Goal: Task Accomplishment & Management: Use online tool/utility

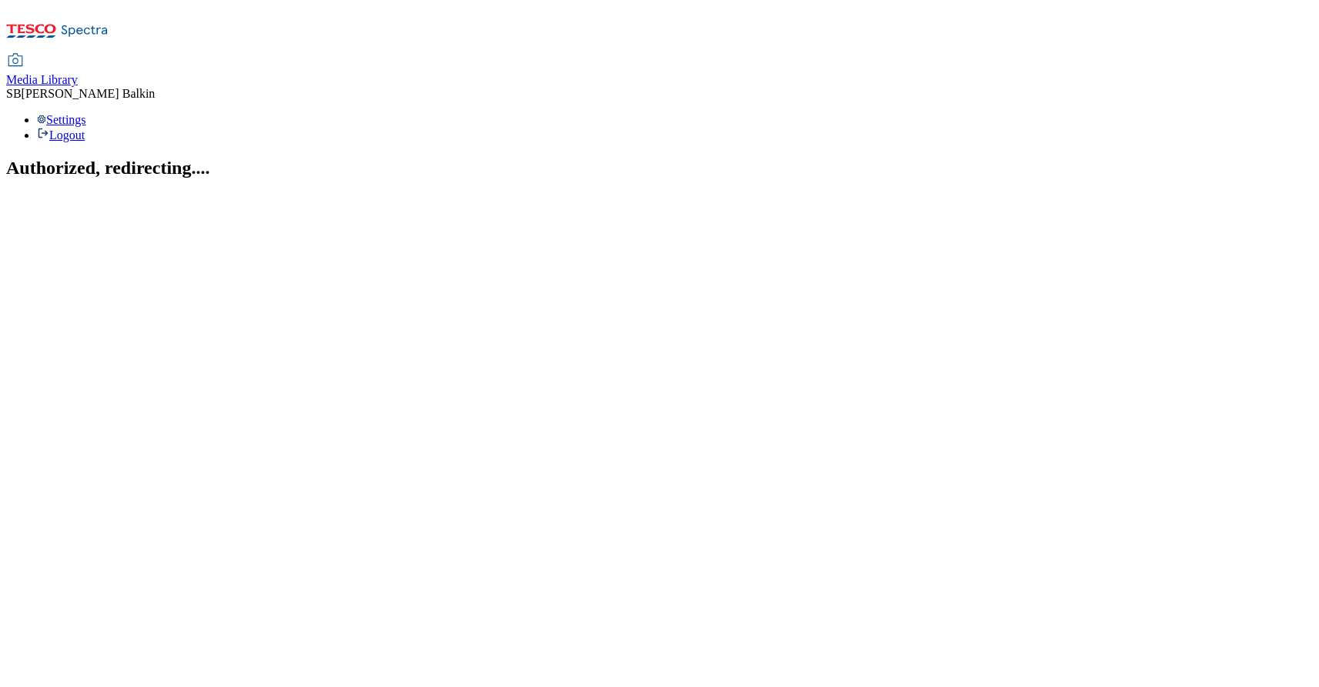
click at [78, 73] on span "Media Library" at bounding box center [42, 79] width 72 height 13
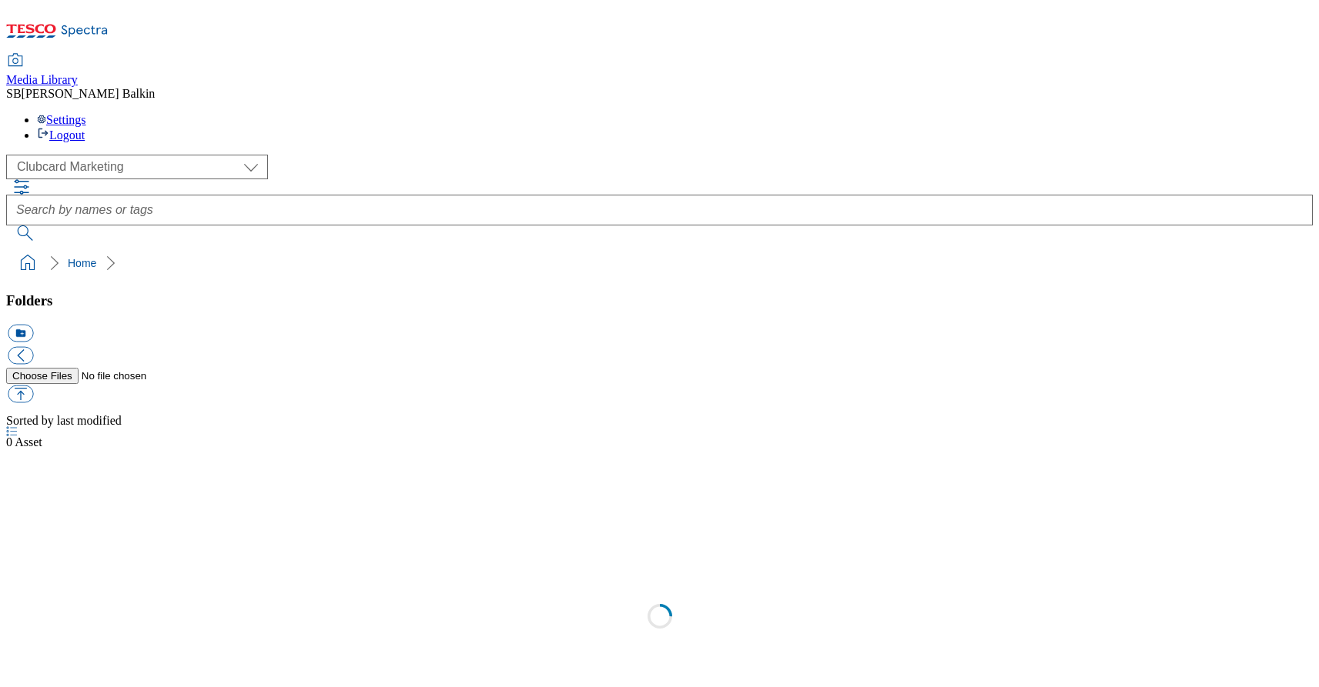
scroll to position [1, 0]
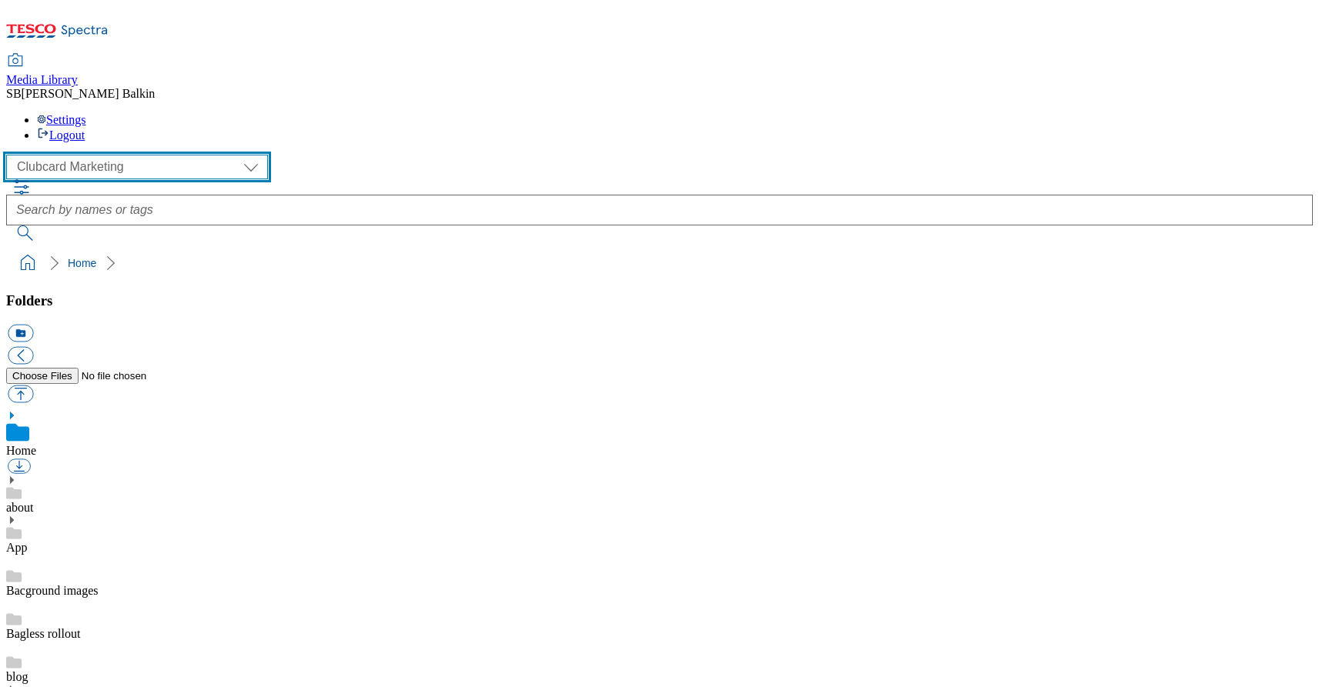
click at [134, 155] on select "Clubcard Marketing Dotcom UK FnF Stores GHS Marketing UK GHS Product UK GHS ROI…" at bounding box center [137, 167] width 262 height 25
select select "flare-ghs-mktg"
click at [11, 155] on select "Clubcard Marketing Dotcom UK FnF Stores GHS Marketing UK GHS Product UK GHS ROI…" at bounding box center [137, 167] width 262 height 25
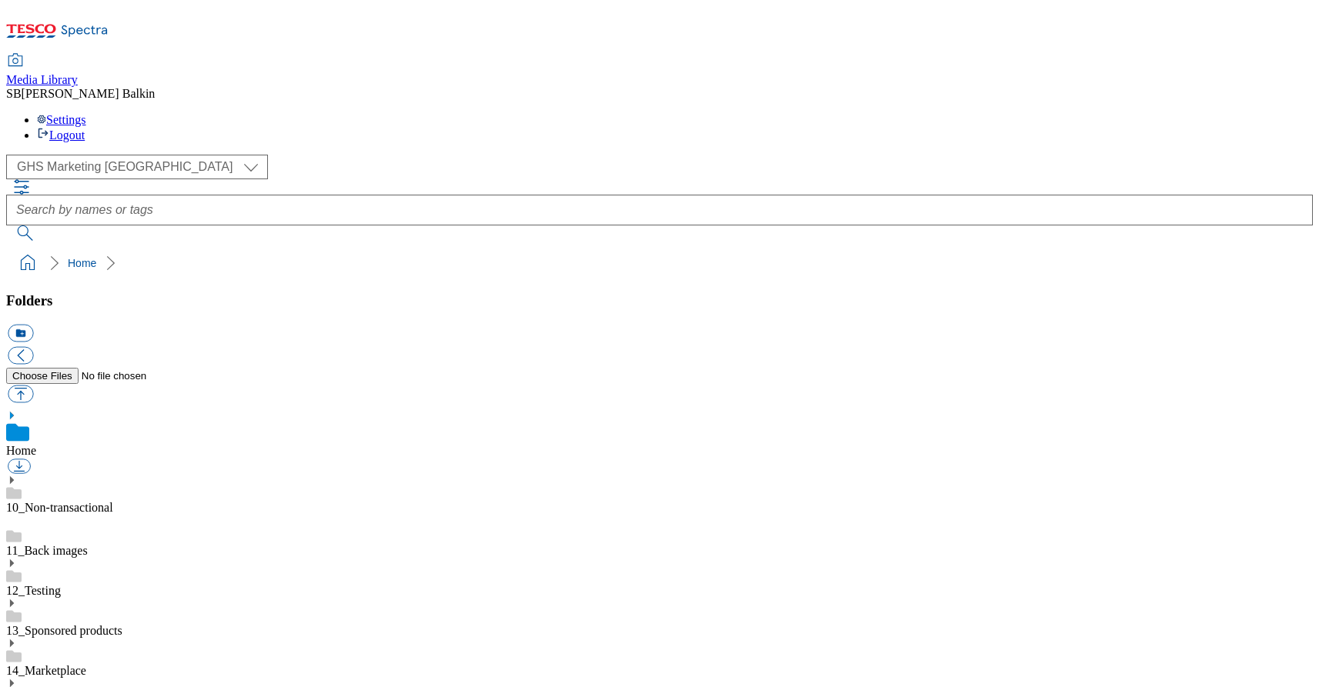
click at [17, 678] on icon at bounding box center [11, 683] width 11 height 11
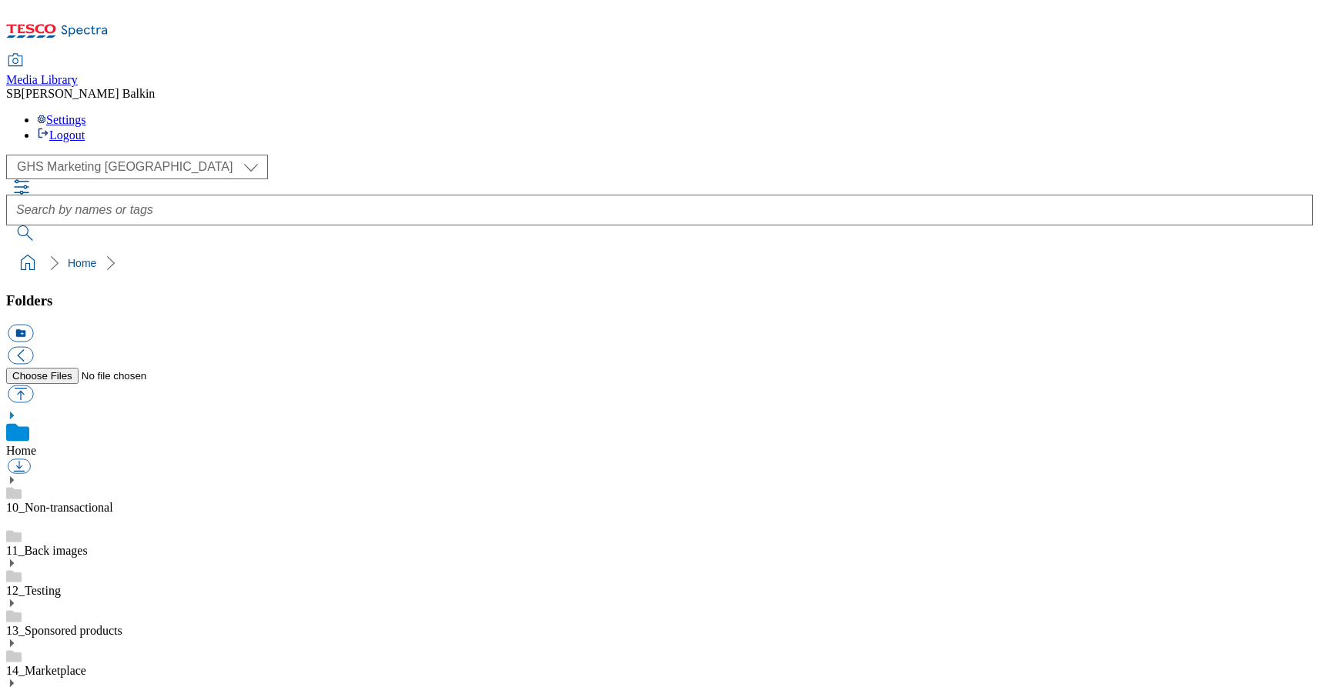
scroll to position [714, 0]
click at [33, 325] on button "icon_new_folder" at bounding box center [20, 334] width 25 height 18
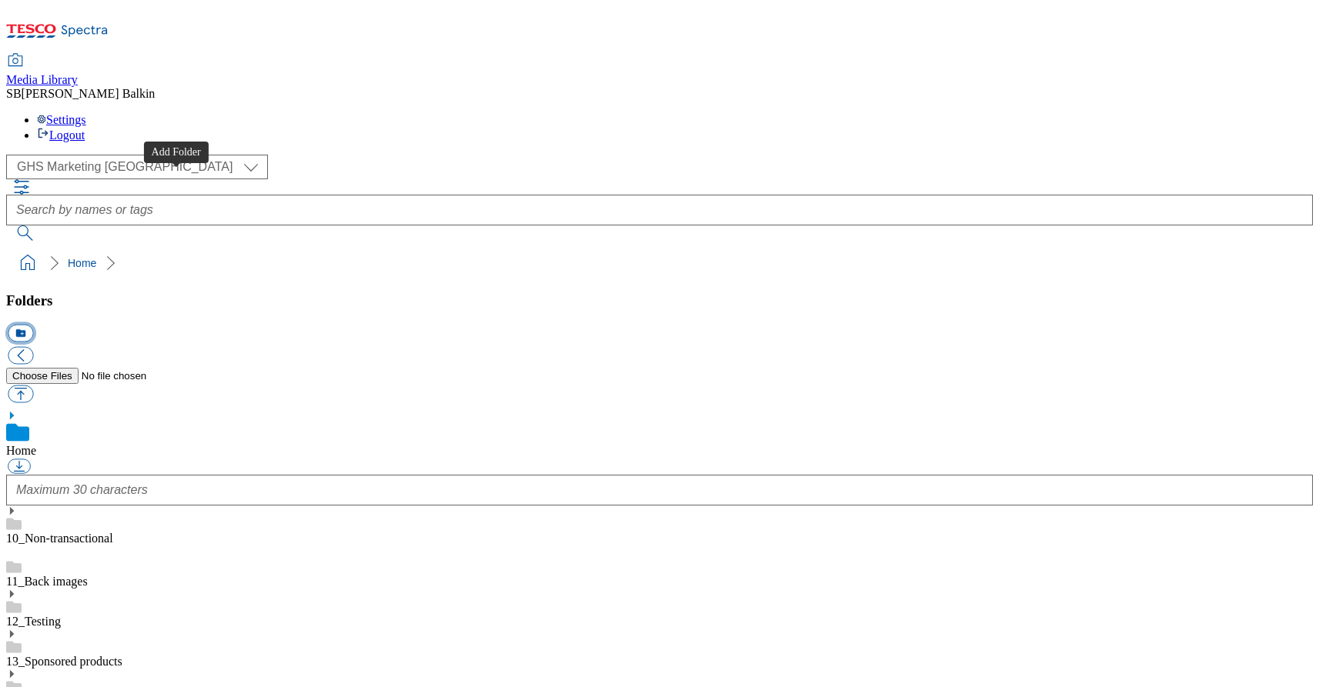
scroll to position [739, 0]
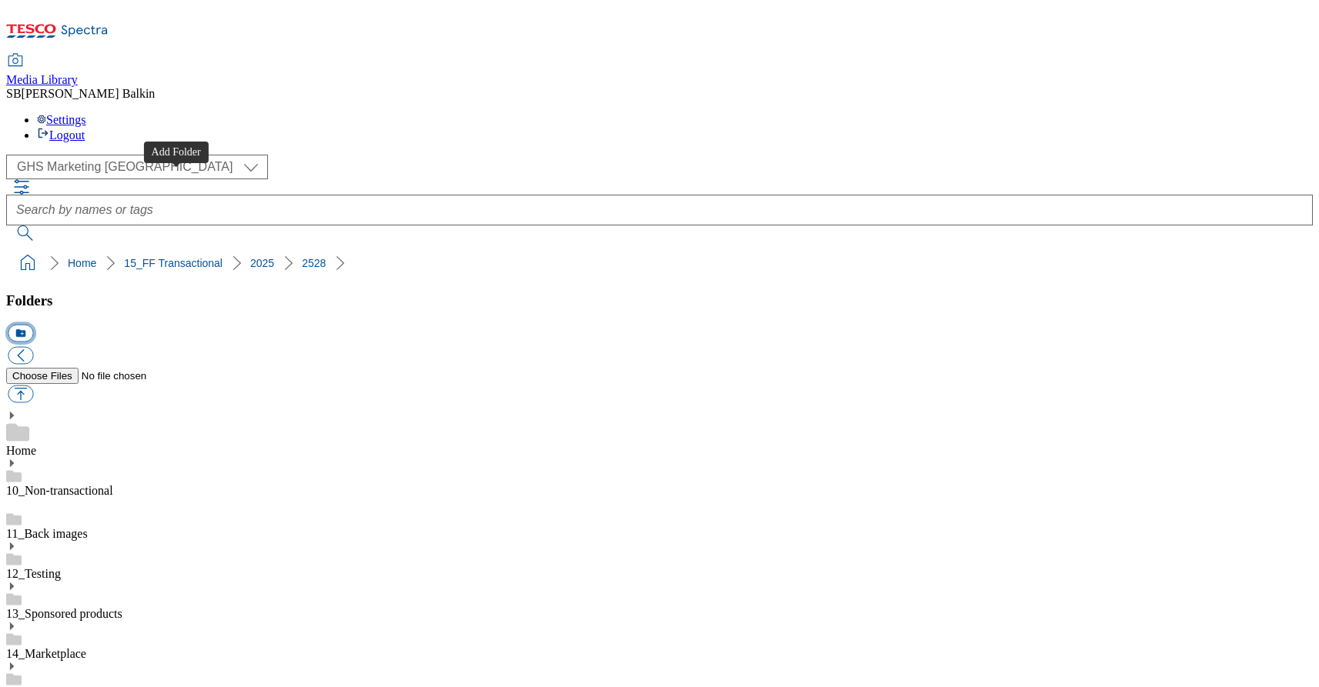
click at [33, 325] on button "icon_new_folder" at bounding box center [20, 334] width 25 height 18
type input "Womens New Season BL"
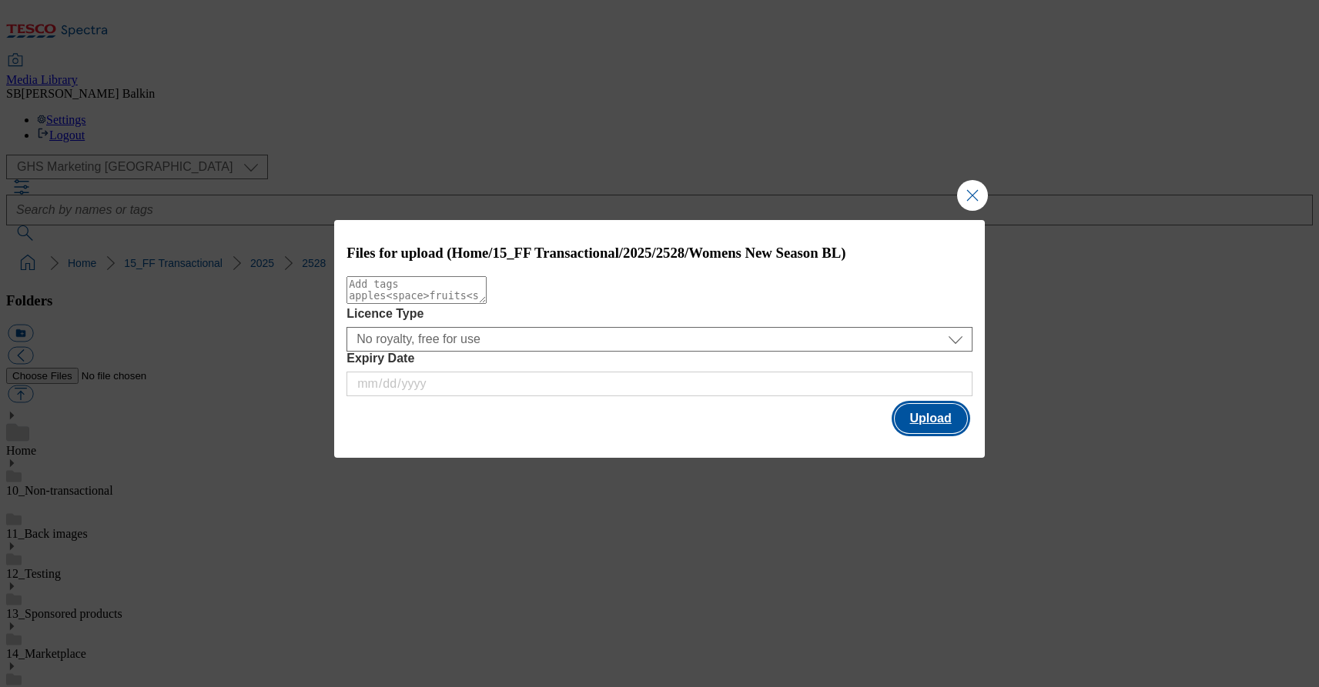
click at [937, 430] on button "Upload" at bounding box center [930, 418] width 72 height 29
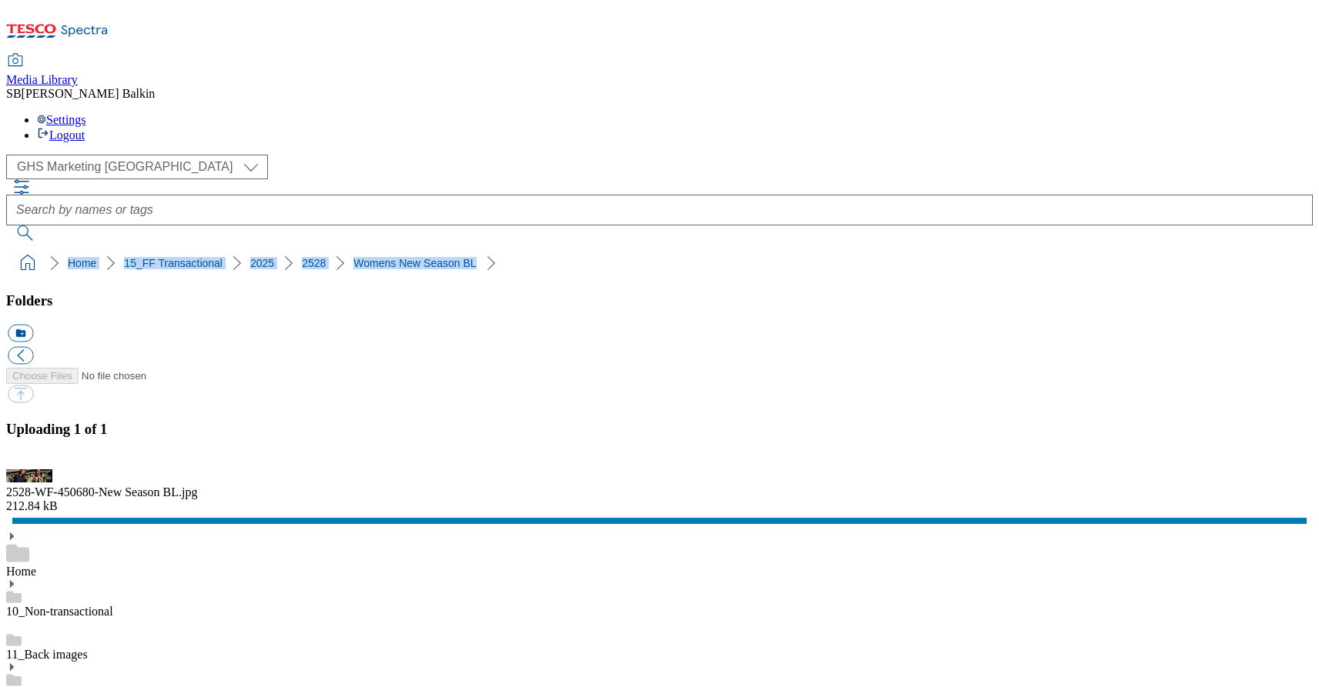
drag, startPoint x: 5, startPoint y: 151, endPoint x: 417, endPoint y: 152, distance: 411.8
click at [417, 249] on nav "Home 15_FF Transactional 2025 2528 Womens New Season BL" at bounding box center [659, 263] width 1306 height 29
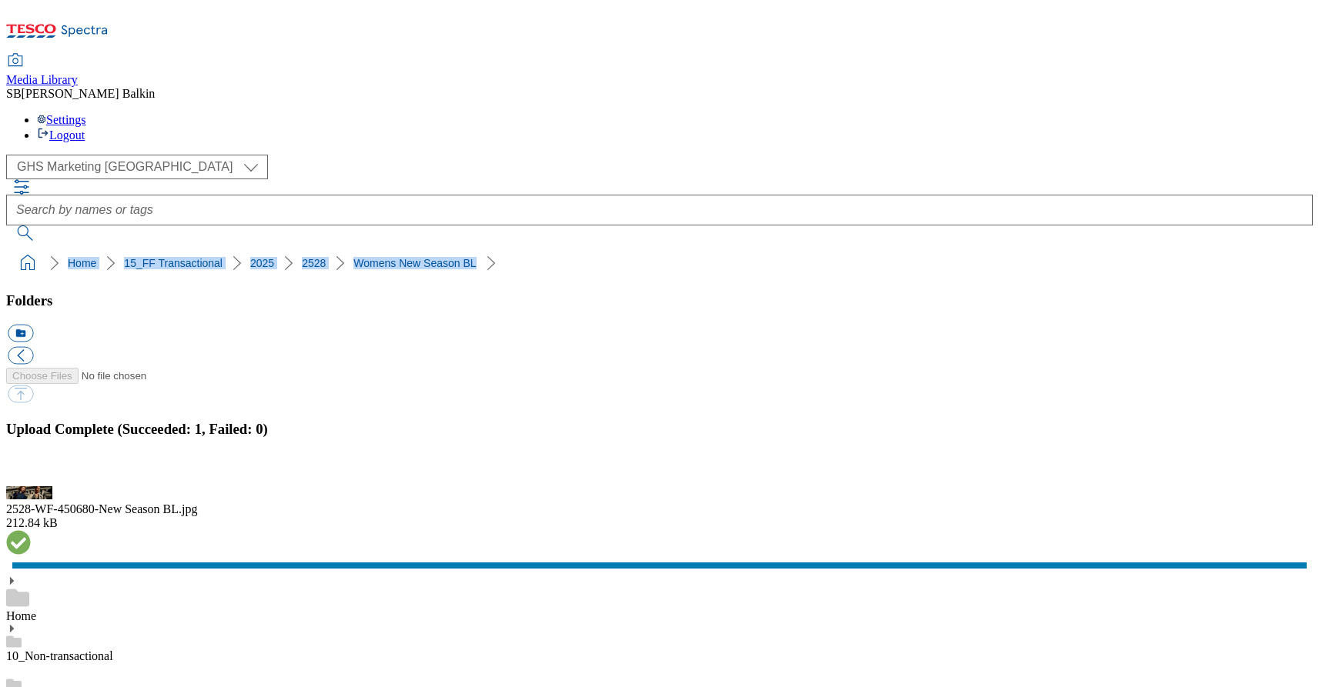
copy ol "Home 15_FF Transactional 2025 2528 Womens New Season BL"
